Goal: Task Accomplishment & Management: Complete application form

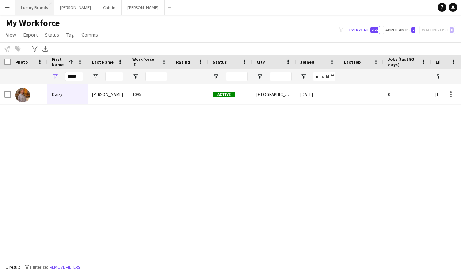
click at [15, 5] on button "Luxury Brands Close" at bounding box center [34, 7] width 39 height 14
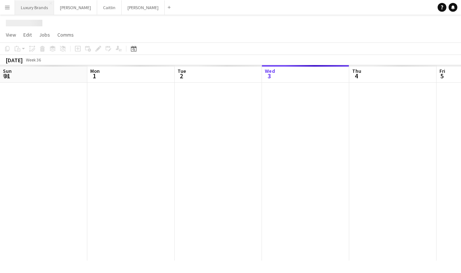
scroll to position [0, 175]
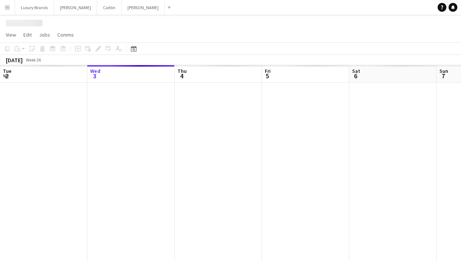
click at [8, 7] on app-icon "Menu" at bounding box center [7, 7] width 6 height 6
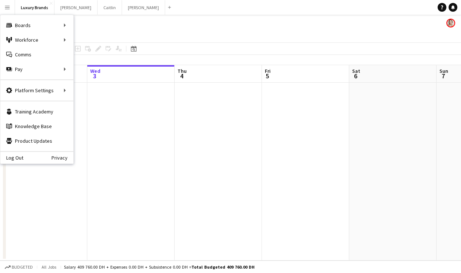
click at [84, 56] on div "[DATE] Week 36 • +04" at bounding box center [230, 60] width 461 height 10
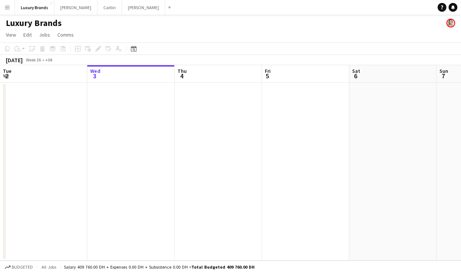
click at [9, 5] on app-icon "Menu" at bounding box center [7, 7] width 6 height 6
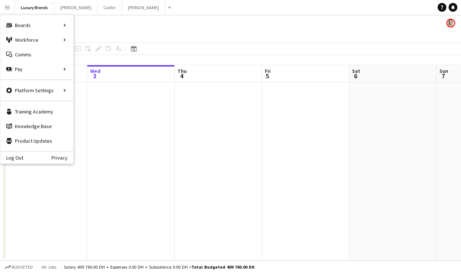
click at [88, 54] on app-toolbar "Copy Paste Paste Command V Paste with crew Command Shift V Paste linked Job [GE…" at bounding box center [230, 48] width 461 height 12
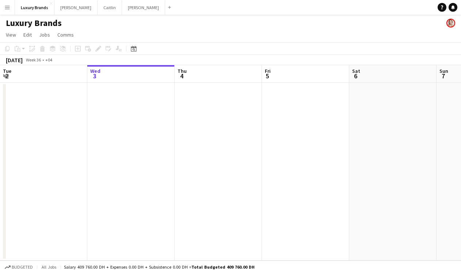
click at [8, 10] on app-icon "Menu" at bounding box center [7, 7] width 6 height 6
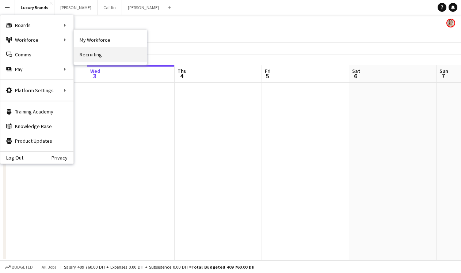
click at [83, 53] on link "Recruiting" at bounding box center [110, 54] width 73 height 15
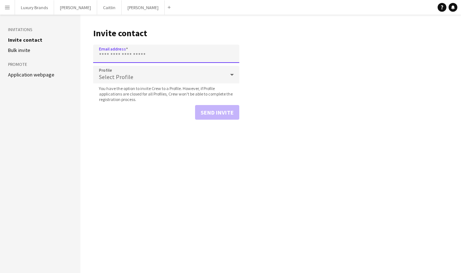
click at [140, 53] on input "Email address" at bounding box center [166, 54] width 146 height 18
paste input "**********"
type input "**********"
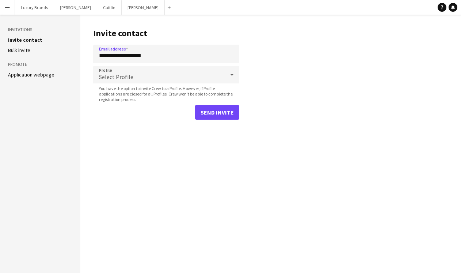
click at [142, 73] on div "Select Profile" at bounding box center [159, 75] width 132 height 18
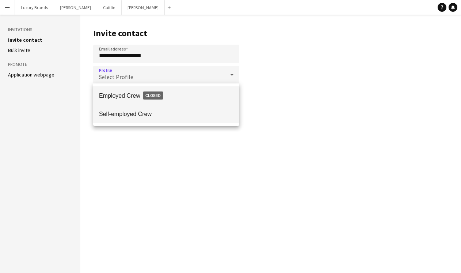
click at [146, 114] on span "Self-employed Crew" at bounding box center [166, 113] width 135 height 7
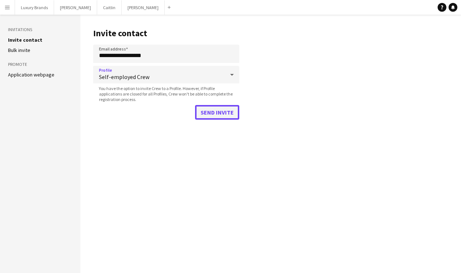
click at [217, 116] on button "Send invite" at bounding box center [217, 112] width 44 height 15
